Goal: Check status: Check status

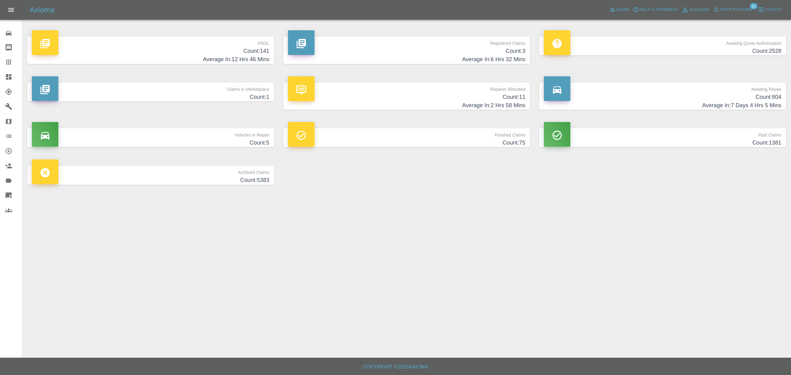
drag, startPoint x: 743, startPoint y: 26, endPoint x: 740, endPoint y: 23, distance: 4.5
click at [743, 26] on div at bounding box center [406, 17] width 759 height 20
click at [737, 15] on div "Axioma Admin Help & Feedback Account Notifications 11 Logout" at bounding box center [395, 10] width 791 height 20
click at [737, 11] on span "Notifications" at bounding box center [736, 9] width 32 height 7
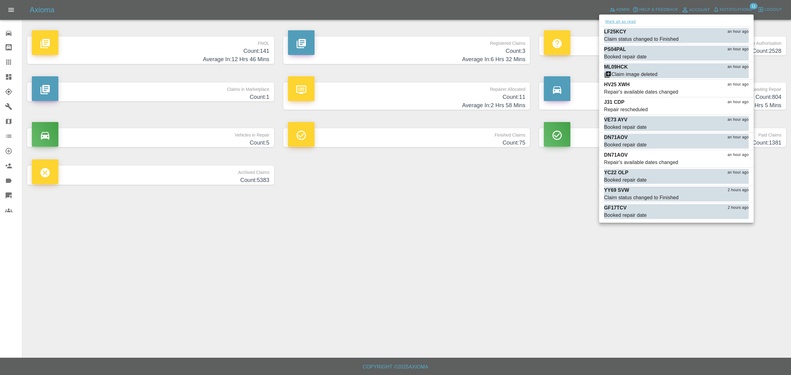
click at [619, 23] on button "Mark all as read" at bounding box center [620, 21] width 33 height 7
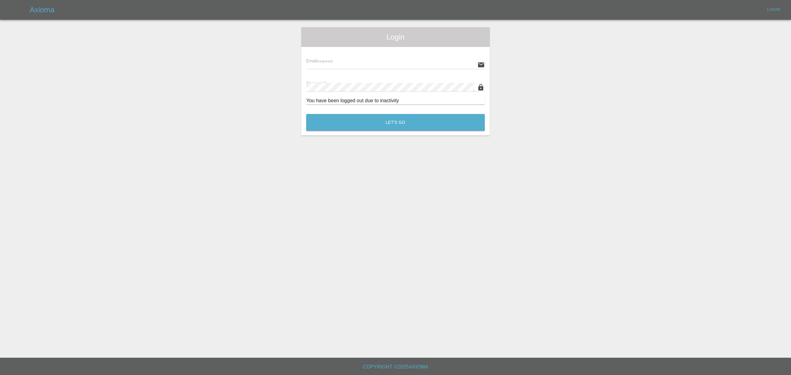
type input "[PERSON_NAME][EMAIL_ADDRESS][DOMAIN_NAME]"
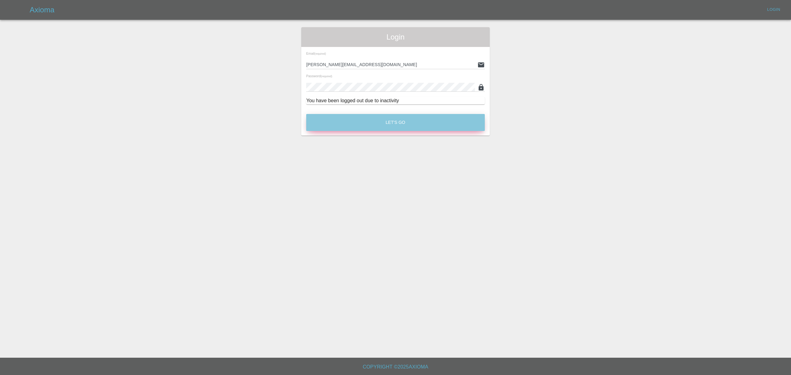
click at [395, 118] on button "Let's Go" at bounding box center [395, 122] width 179 height 17
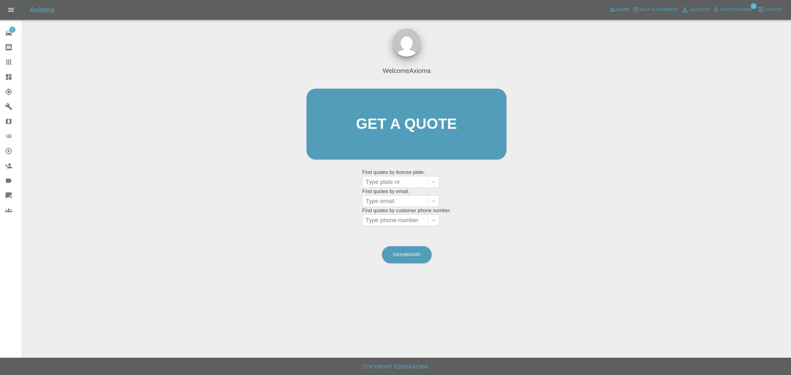
click at [631, 9] on button "Help & Feedback" at bounding box center [655, 10] width 49 height 10
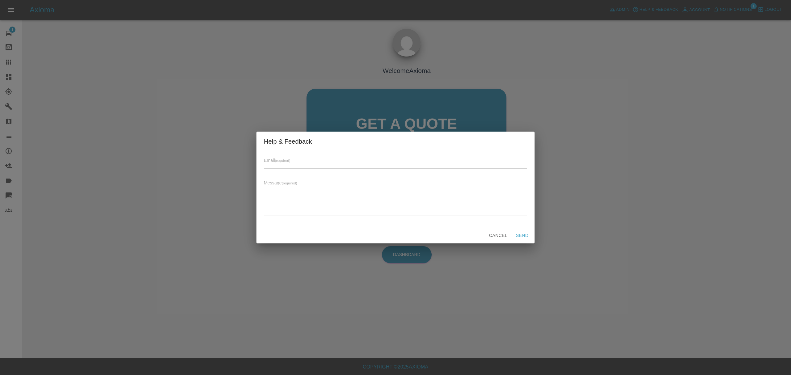
click at [597, 195] on div "Help & Feedback Email (required) Message (required) x Cancel Send" at bounding box center [395, 187] width 791 height 375
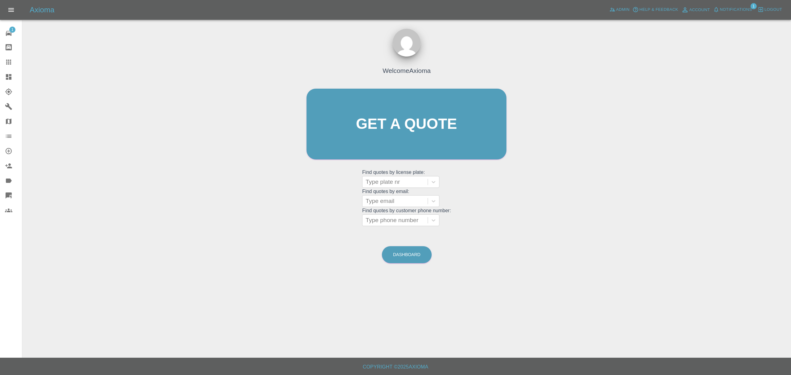
click at [726, 4] on div "Axioma Admin Help & Feedback Account Notifications 1 Logout" at bounding box center [395, 10] width 791 height 20
click at [725, 7] on span "Notifications" at bounding box center [736, 9] width 32 height 7
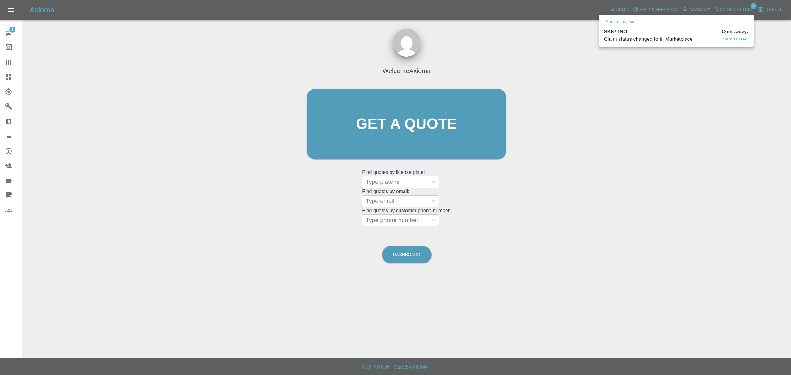
click at [616, 41] on div "Claim status changed to In Marketplace" at bounding box center [648, 39] width 89 height 7
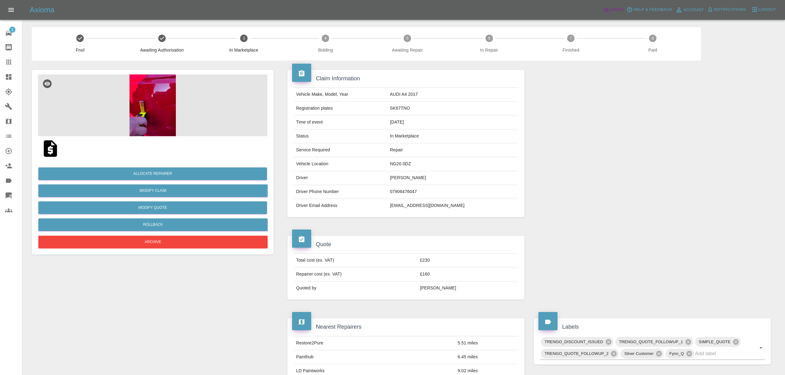
click at [609, 12] on link "Admin" at bounding box center [613, 10] width 23 height 10
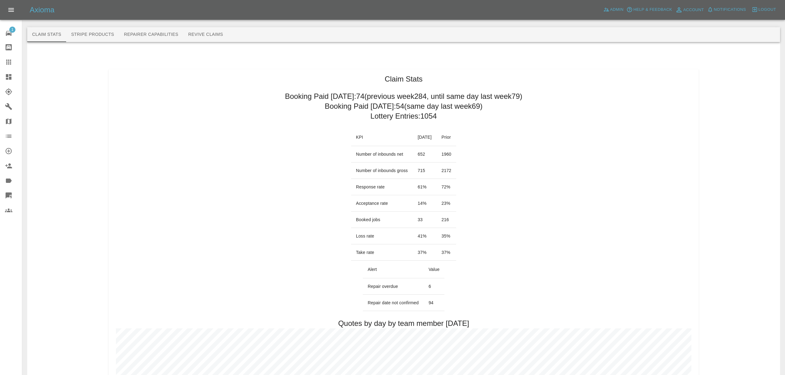
click at [10, 77] on icon at bounding box center [8, 76] width 7 height 7
